Goal: Task Accomplishment & Management: Use online tool/utility

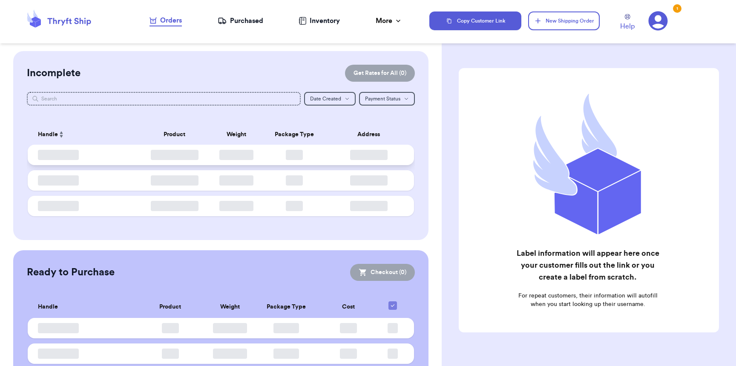
checkbox input "false"
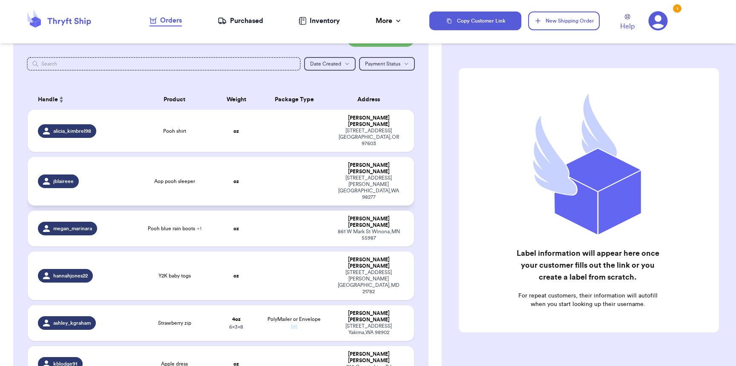
scroll to position [35, 0]
click at [173, 272] on span "Y2K baby togs" at bounding box center [174, 275] width 32 height 7
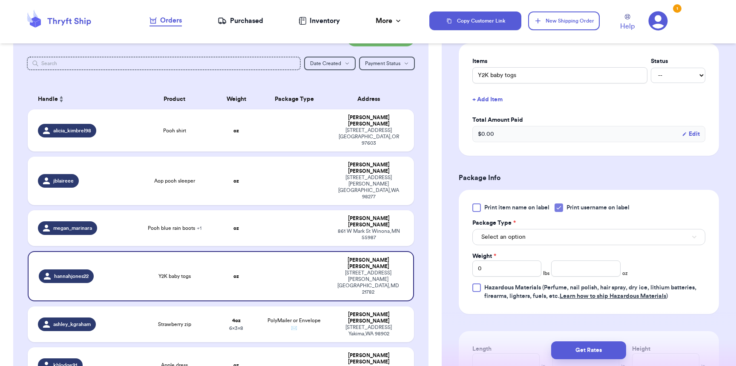
scroll to position [281, 0]
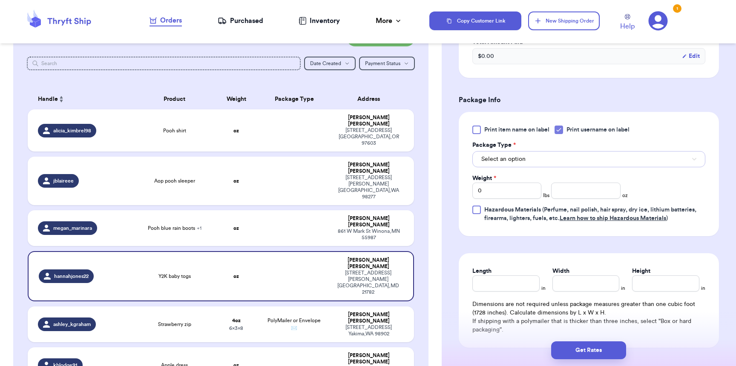
click at [511, 161] on span "Select an option" at bounding box center [503, 159] width 44 height 9
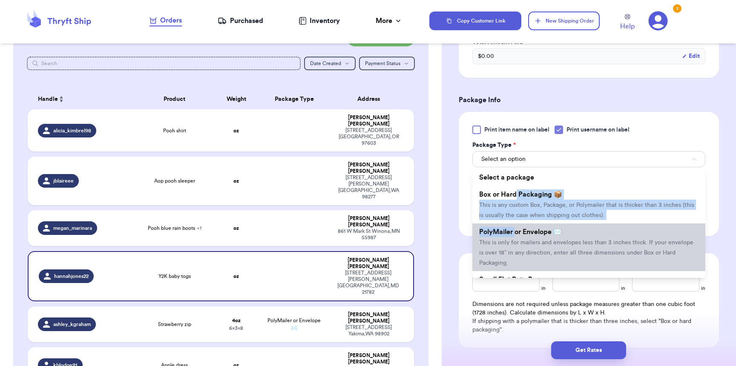
drag, startPoint x: 514, startPoint y: 201, endPoint x: 517, endPoint y: 233, distance: 32.0
click at [517, 233] on ul "Select a package Box or Hard Packaging 📦 This is any custom Box, Package, or Po…" at bounding box center [588, 223] width 233 height 109
click at [517, 233] on span "PolyMailer or Envelope ✉️" at bounding box center [520, 232] width 83 height 7
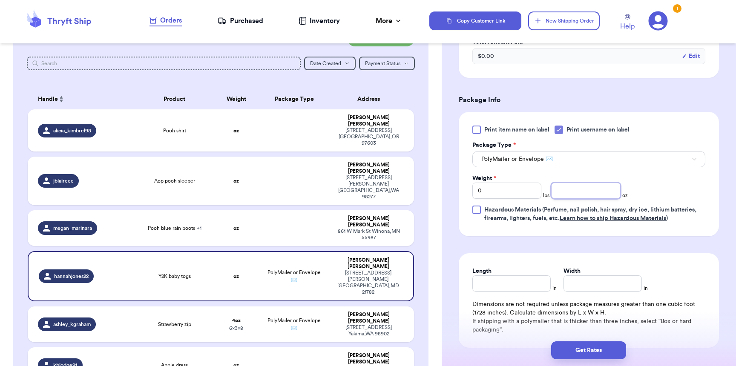
click at [567, 198] on input "number" at bounding box center [585, 191] width 69 height 16
type input "8"
click at [528, 292] on input "Length" at bounding box center [511, 283] width 78 height 16
type input "9"
type input "8"
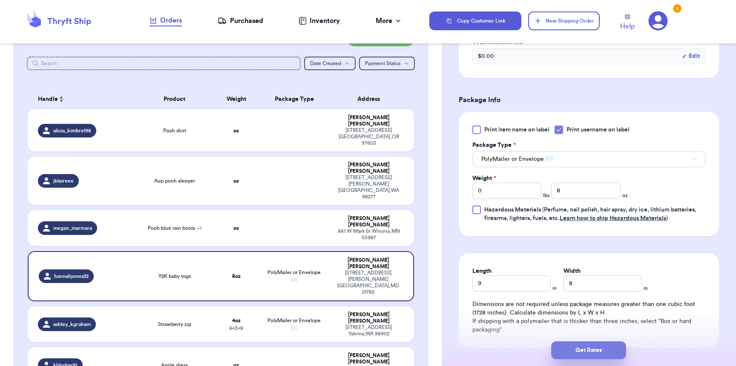
click at [604, 347] on button "Get Rates" at bounding box center [588, 350] width 75 height 18
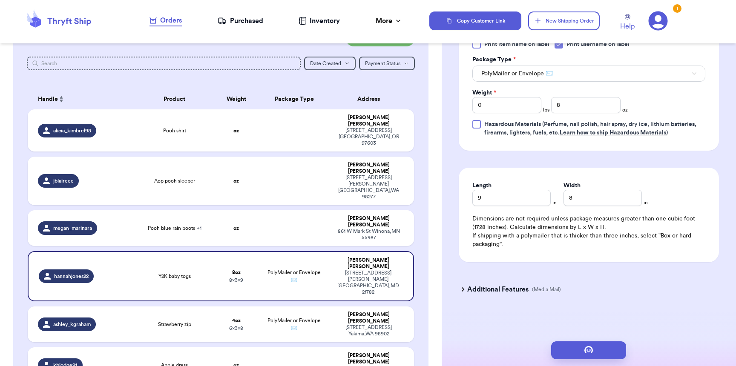
scroll to position [0, 0]
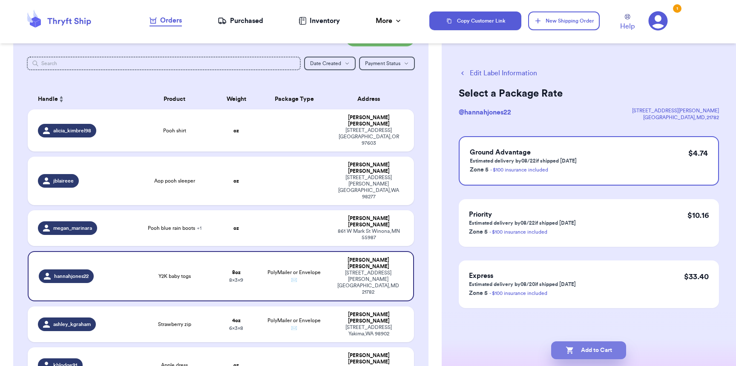
click at [565, 349] on icon "button" at bounding box center [569, 350] width 9 height 9
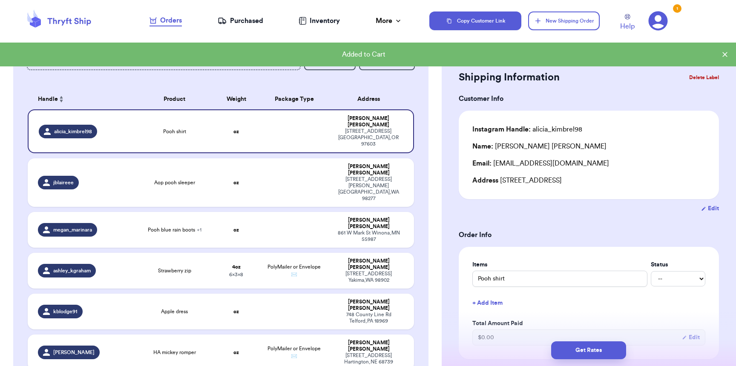
scroll to position [432, 0]
